Goal: Information Seeking & Learning: Learn about a topic

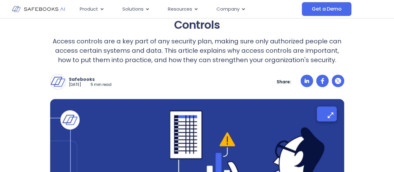
scroll to position [94, 0]
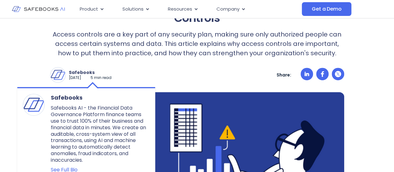
click at [80, 70] on p "Safebooks" at bounding box center [90, 73] width 43 height 6
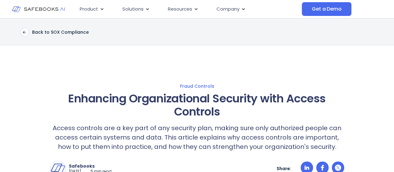
scroll to position [29, 0]
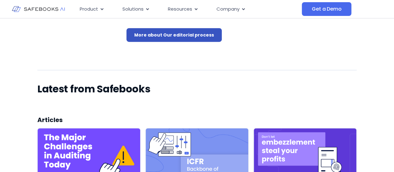
scroll to position [185, 0]
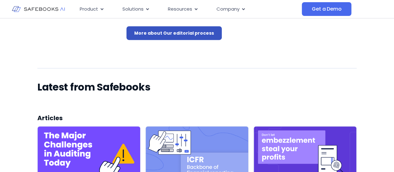
click at [185, 40] on link "More about Our editorial process" at bounding box center [174, 33] width 95 height 14
